Goal: Transaction & Acquisition: Book appointment/travel/reservation

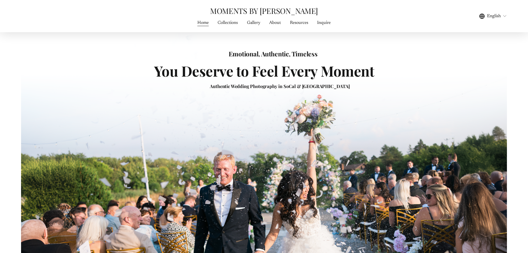
click at [18, 112] on div at bounding box center [264, 166] width 528 height 333
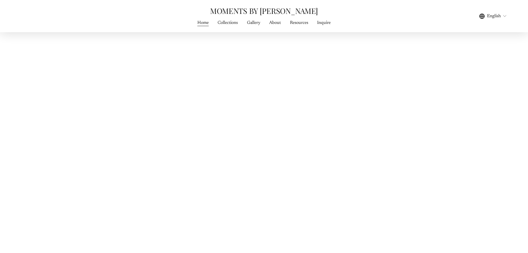
scroll to position [2218, 0]
click at [225, 22] on link "Collections" at bounding box center [228, 22] width 20 height 7
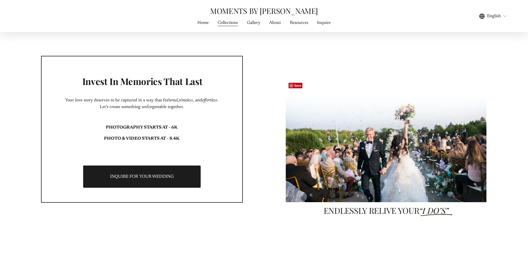
scroll to position [1719, 0]
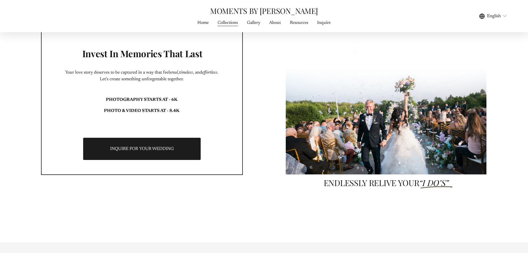
click at [67, 209] on div "Invest In Memories That Last Your love story deserves to be captured in a way t…" at bounding box center [264, 101] width 528 height 280
